Goal: Transaction & Acquisition: Purchase product/service

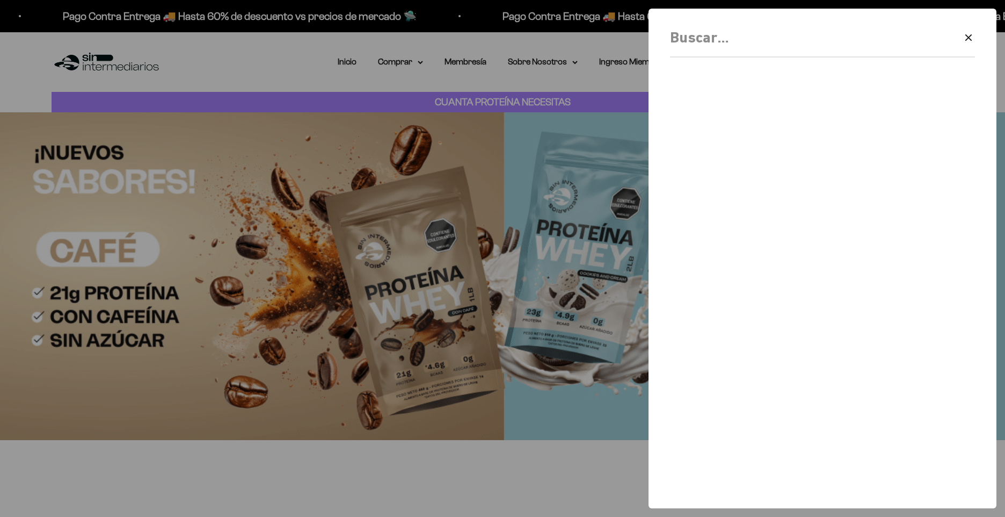
click at [404, 65] on div at bounding box center [502, 258] width 1005 height 517
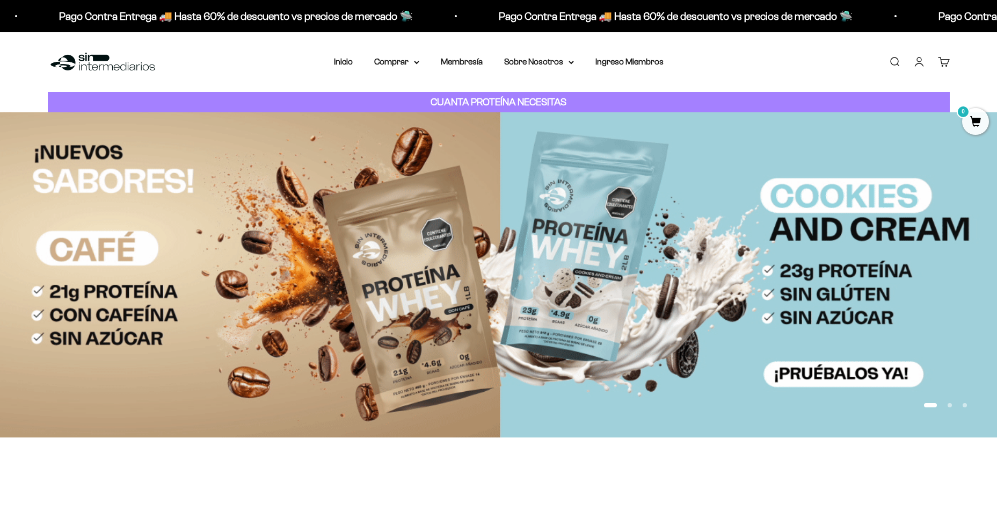
click at [404, 65] on summary "Comprar" at bounding box center [396, 62] width 45 height 14
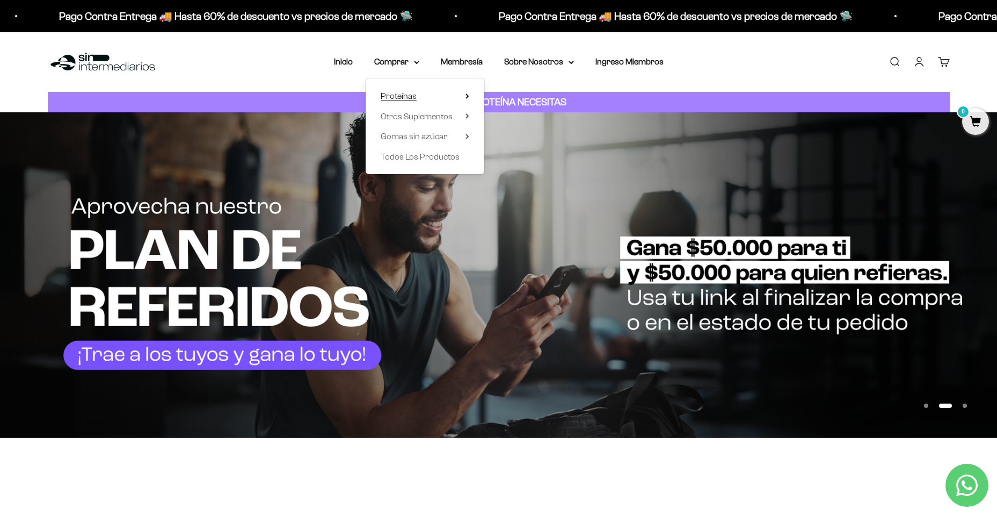
click at [449, 97] on summary "Proteínas" at bounding box center [425, 96] width 89 height 14
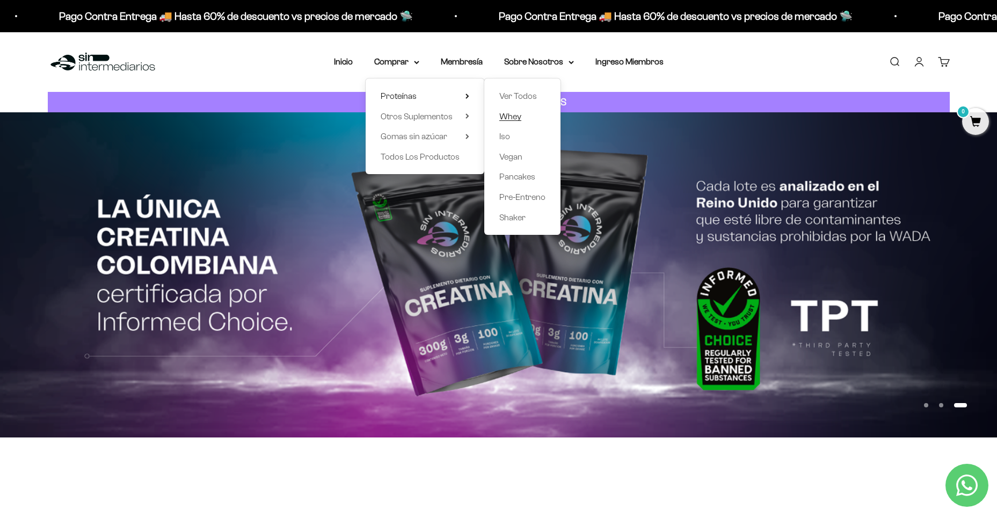
click at [513, 117] on span "Whey" at bounding box center [510, 116] width 22 height 9
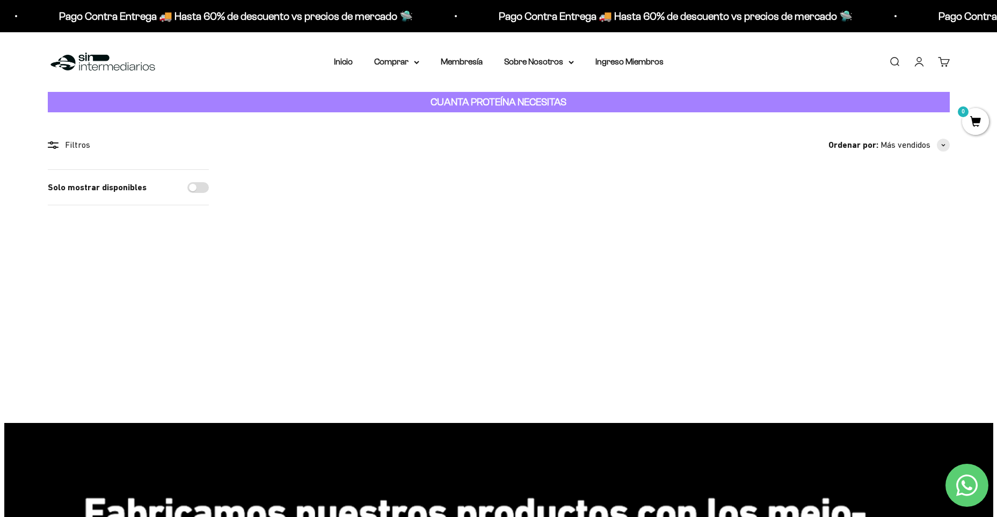
click at [319, 255] on img at bounding box center [301, 235] width 133 height 133
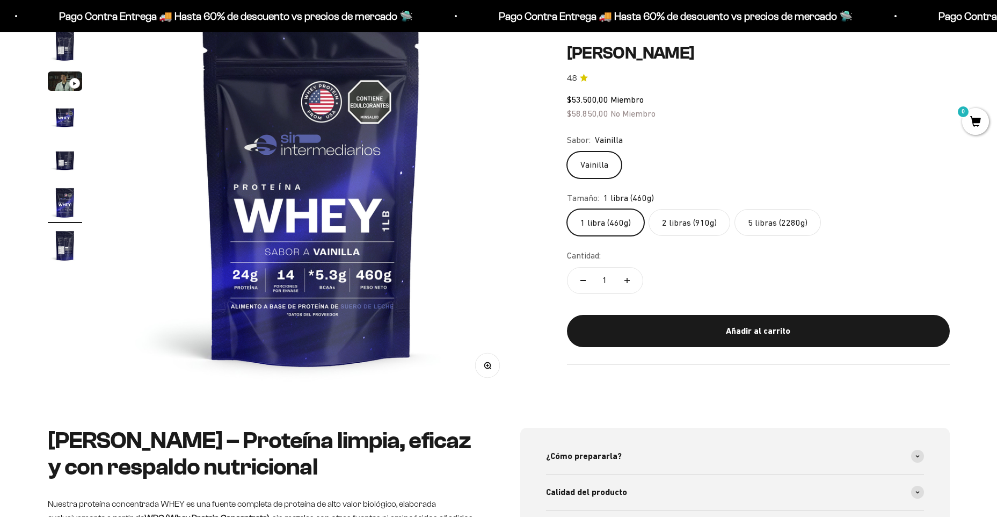
click at [686, 217] on label "2 libras (910g)" at bounding box center [690, 222] width 82 height 27
click at [567, 209] on input "2 libras (910g)" at bounding box center [566, 208] width 1 height 1
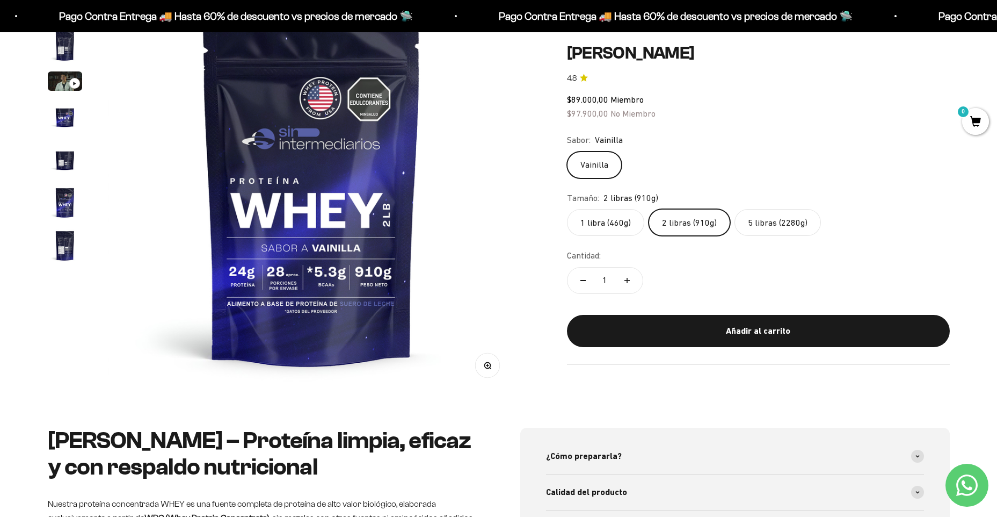
click at [760, 218] on label "5 libras (2280g)" at bounding box center [778, 222] width 86 height 27
click at [567, 209] on input "5 libras (2280g)" at bounding box center [566, 208] width 1 height 1
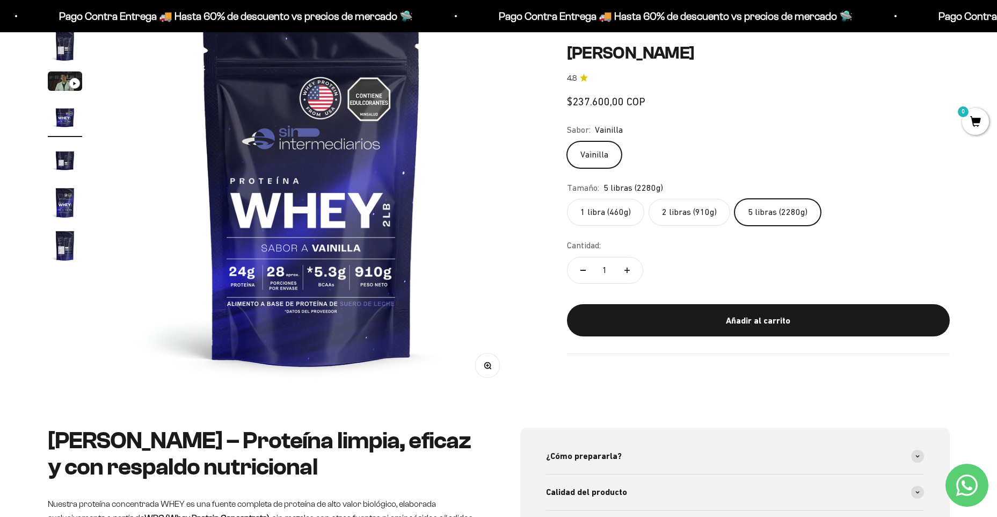
scroll to position [0, 1262]
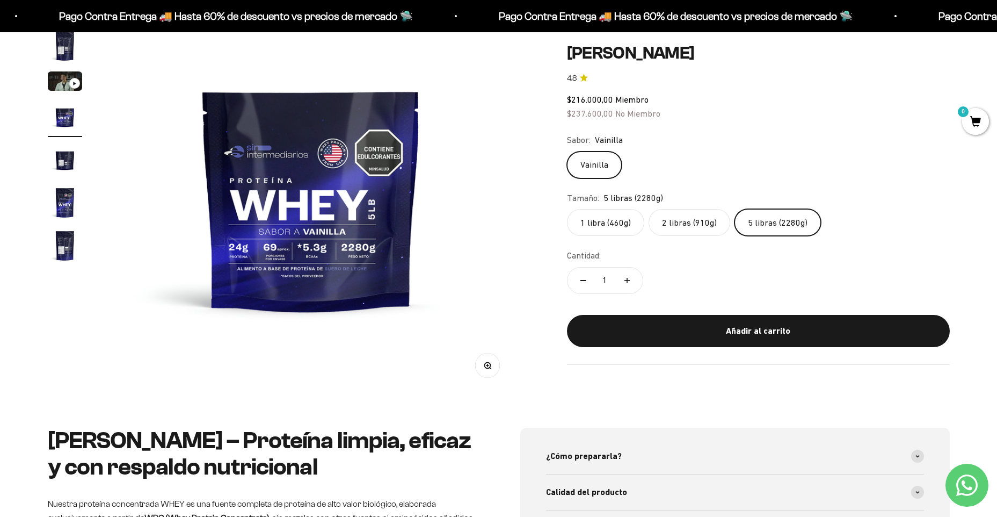
click at [679, 220] on label "2 libras (910g)" at bounding box center [690, 222] width 82 height 27
click at [567, 209] on input "2 libras (910g)" at bounding box center [566, 208] width 1 height 1
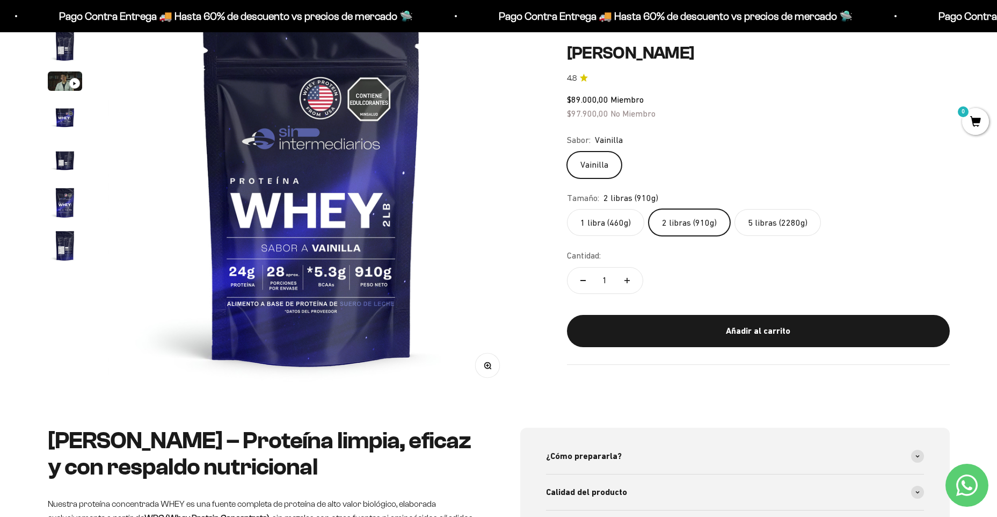
scroll to position [107, 0]
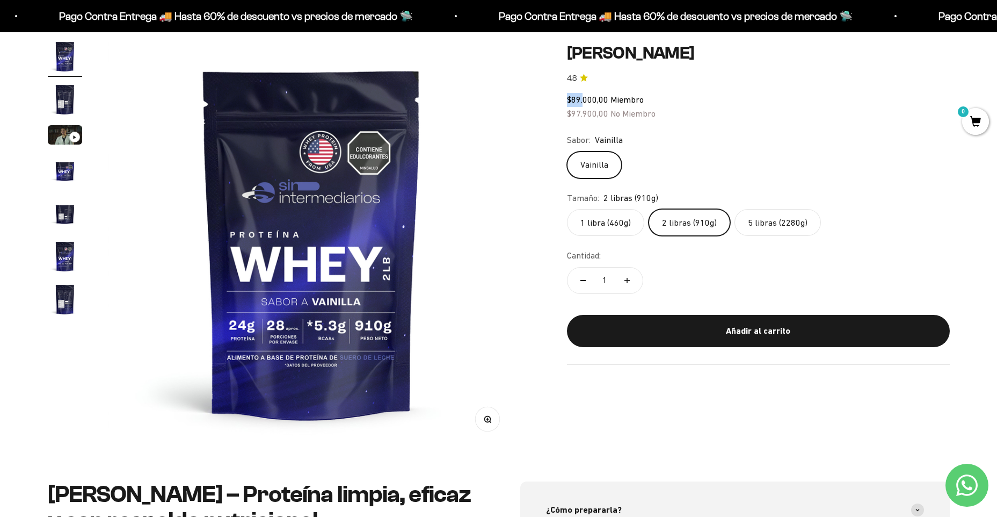
drag, startPoint x: 583, startPoint y: 97, endPoint x: 569, endPoint y: 97, distance: 13.4
click at [569, 97] on span "$89.000,00" at bounding box center [587, 100] width 41 height 10
drag, startPoint x: 569, startPoint y: 97, endPoint x: 581, endPoint y: 99, distance: 11.9
click at [581, 99] on span "$89.000,00" at bounding box center [587, 100] width 41 height 10
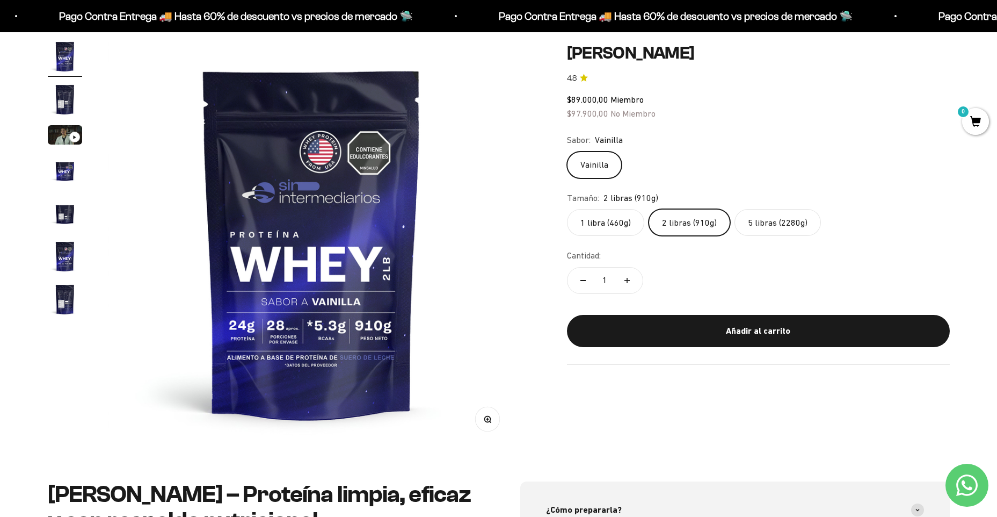
click at [583, 99] on span "$89.000,00" at bounding box center [587, 100] width 41 height 10
drag, startPoint x: 583, startPoint y: 99, endPoint x: 572, endPoint y: 99, distance: 11.3
click at [572, 99] on span "$89.000,00" at bounding box center [587, 100] width 41 height 10
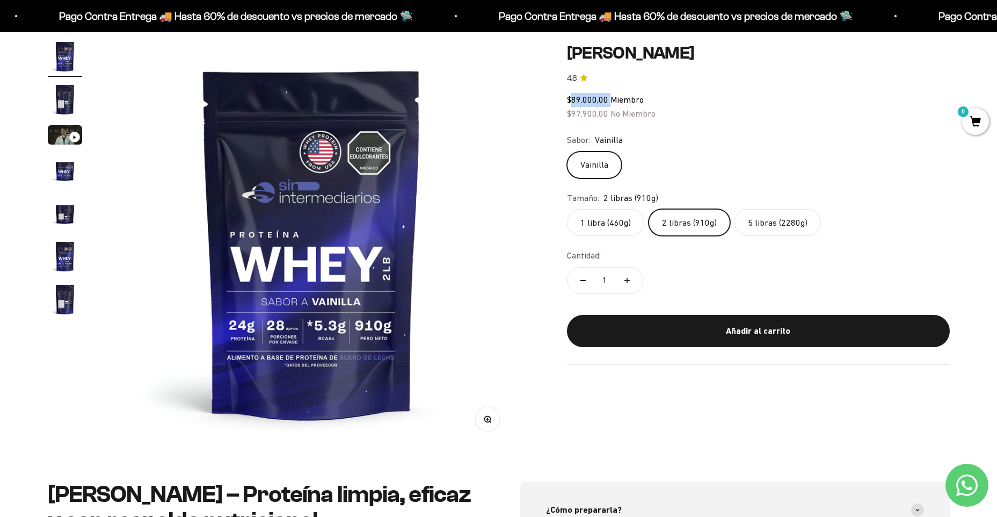
click at [572, 99] on span "$89.000,00" at bounding box center [587, 100] width 41 height 10
drag, startPoint x: 572, startPoint y: 99, endPoint x: 645, endPoint y: 99, distance: 73.0
click at [645, 99] on div "$89.000,00 Miembro $97.900,00 No Miembro" at bounding box center [758, 106] width 383 height 27
drag, startPoint x: 645, startPoint y: 99, endPoint x: 564, endPoint y: 99, distance: 81.1
click at [564, 99] on div "Zoom Ir al artículo 1 Ir al artículo 2 Ir al artículo 3 Ir al artículo 4 Ir al …" at bounding box center [499, 243] width 902 height 408
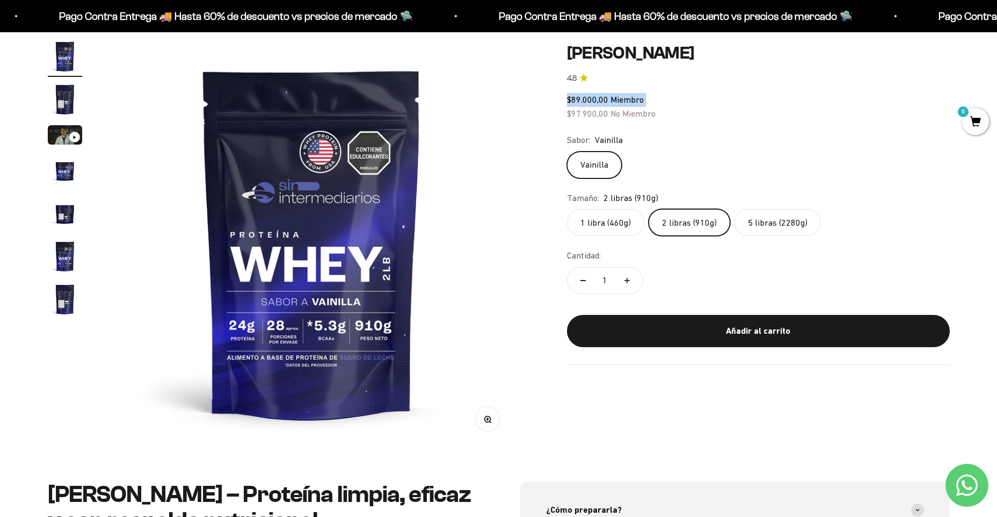
click at [564, 99] on div "Zoom Ir al artículo 1 Ir al artículo 2 Ir al artículo 3 Ir al artículo 4 Ir al …" at bounding box center [499, 243] width 902 height 408
drag, startPoint x: 564, startPoint y: 99, endPoint x: 642, endPoint y: 98, distance: 78.4
click at [642, 98] on div "Zoom Ir al artículo 1 Ir al artículo 2 Ir al artículo 3 Ir al artículo 4 Ir al …" at bounding box center [499, 243] width 902 height 408
click at [642, 98] on span "Miembro" at bounding box center [627, 100] width 33 height 10
click at [609, 223] on label "1 libra (460g)" at bounding box center [605, 222] width 77 height 27
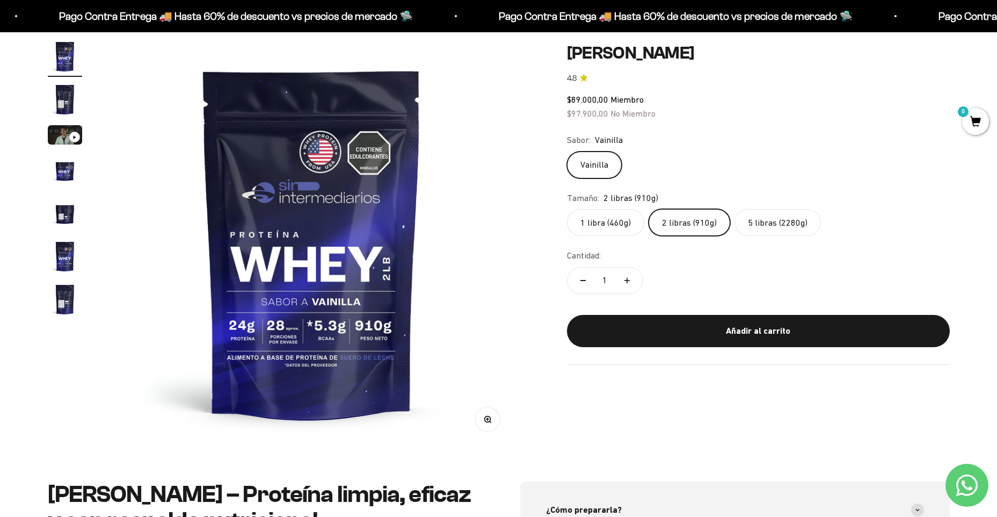
click at [567, 209] on input "1 libra (460g)" at bounding box center [566, 208] width 1 height 1
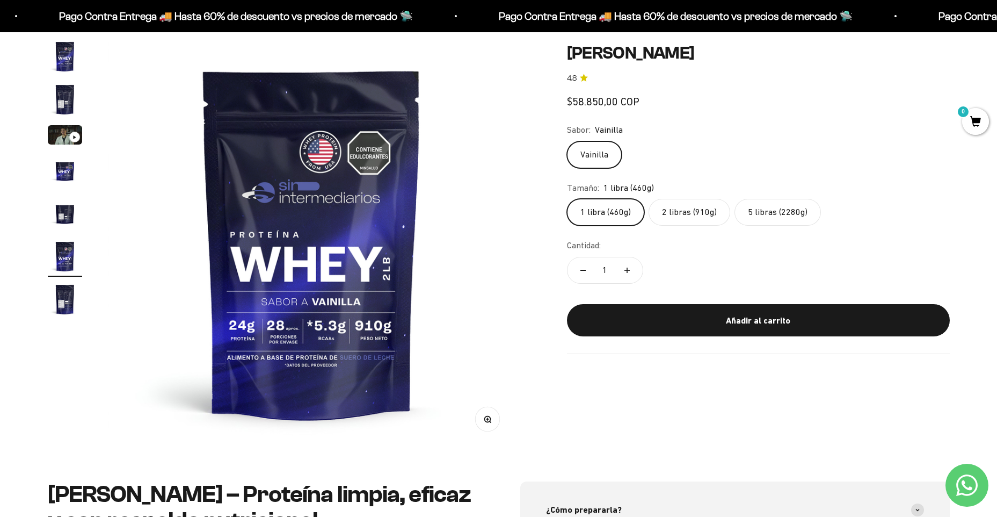
scroll to position [0, 2103]
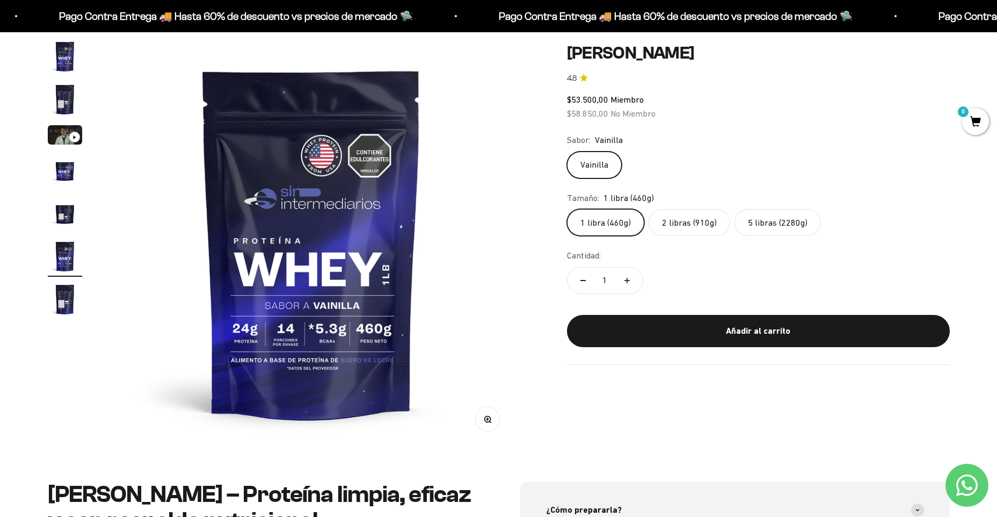
click at [676, 220] on label "2 libras (910g)" at bounding box center [690, 222] width 82 height 27
click at [567, 209] on input "2 libras (910g)" at bounding box center [566, 208] width 1 height 1
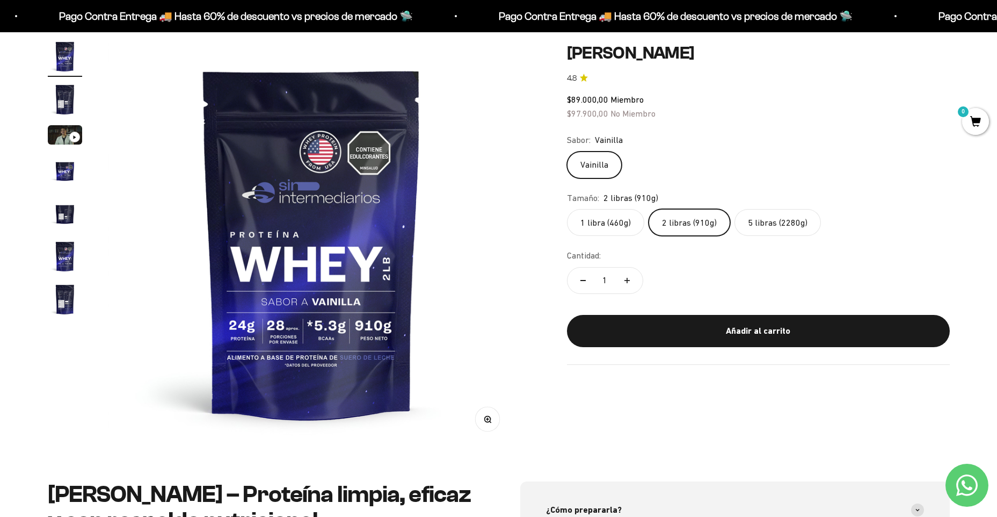
click at [760, 220] on label "5 libras (2280g)" at bounding box center [778, 222] width 86 height 27
click at [567, 209] on input "5 libras (2280g)" at bounding box center [566, 208] width 1 height 1
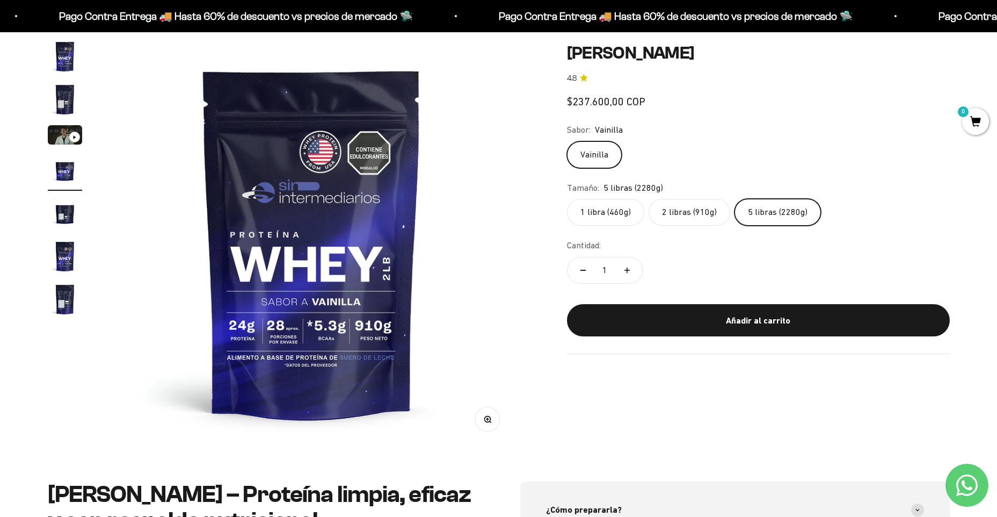
scroll to position [0, 1262]
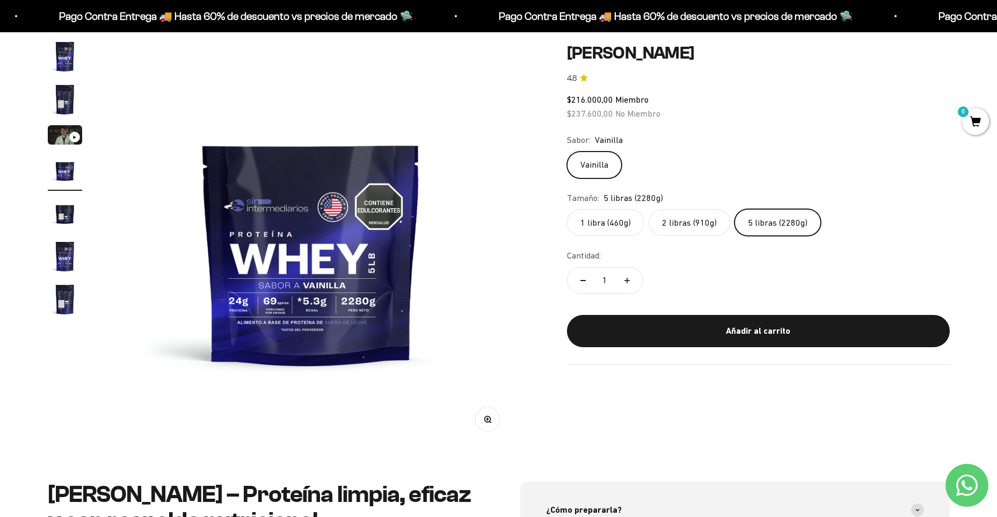
click at [662, 220] on label "2 libras (910g)" at bounding box center [690, 222] width 82 height 27
click at [567, 209] on input "2 libras (910g)" at bounding box center [566, 208] width 1 height 1
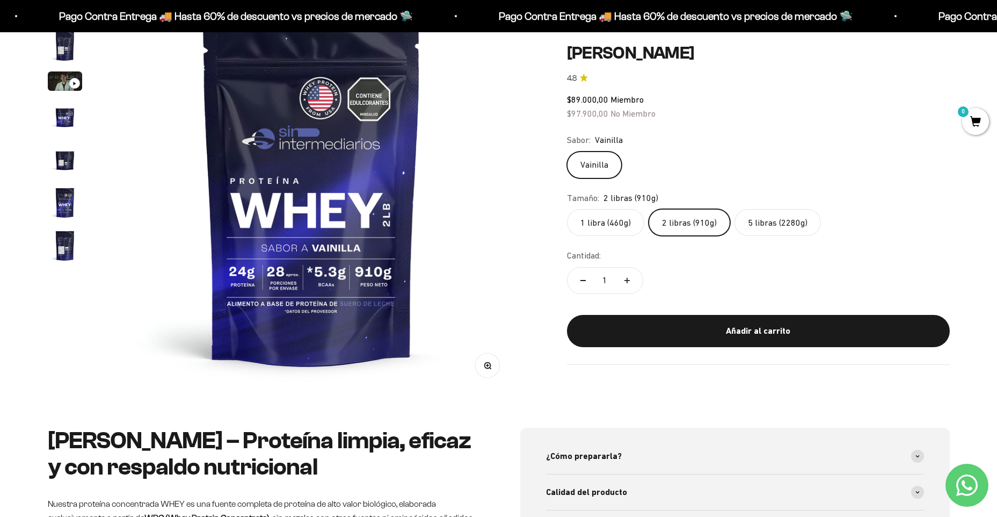
scroll to position [107, 0]
